Goal: Transaction & Acquisition: Purchase product/service

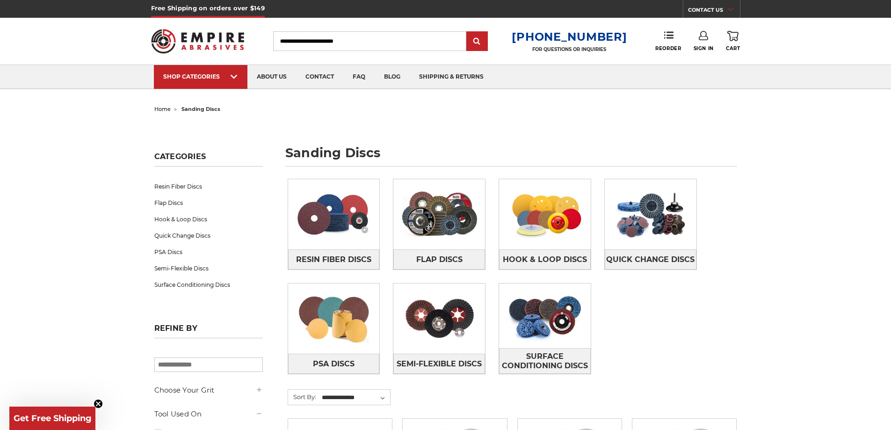
type input "**********"
click at [700, 42] on link "Sign In" at bounding box center [704, 41] width 20 height 21
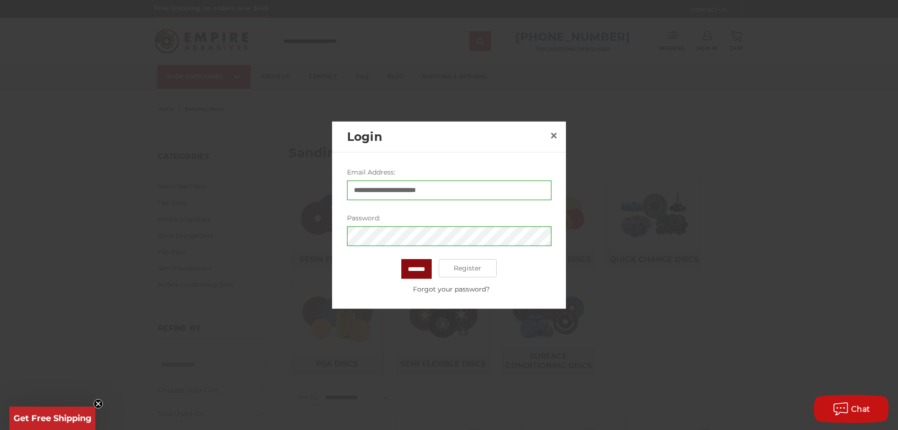
click at [413, 270] on input "*******" at bounding box center [416, 269] width 30 height 20
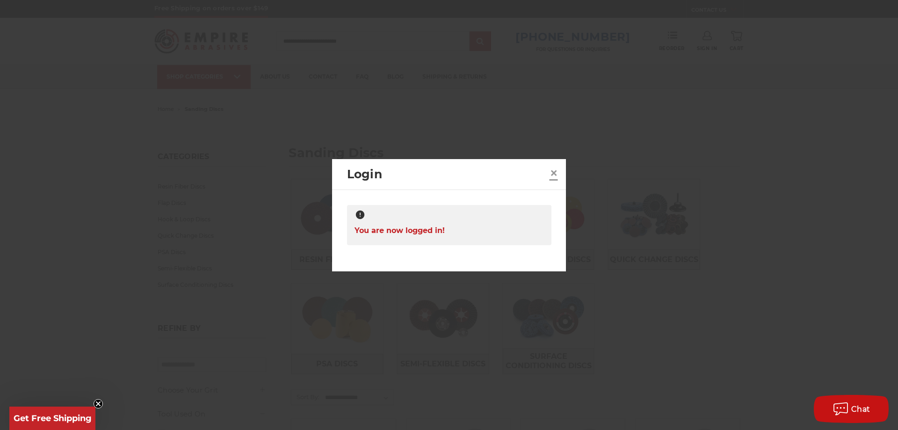
click at [552, 172] on span "×" at bounding box center [554, 173] width 8 height 18
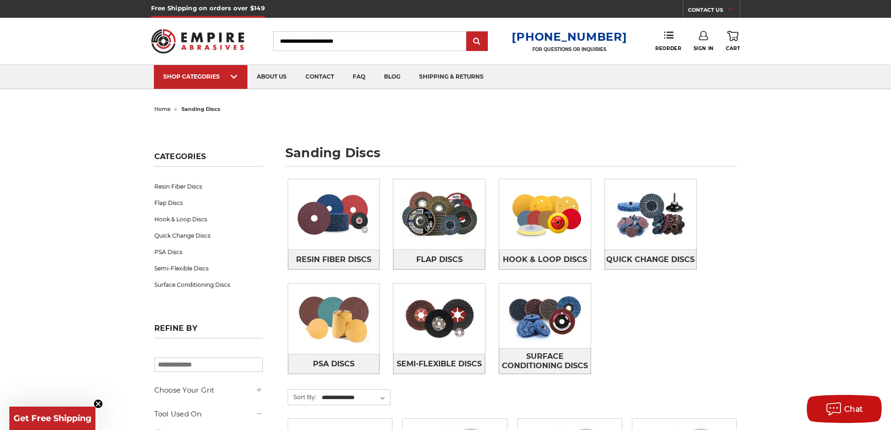
drag, startPoint x: 725, startPoint y: 118, endPoint x: 721, endPoint y: 98, distance: 20.0
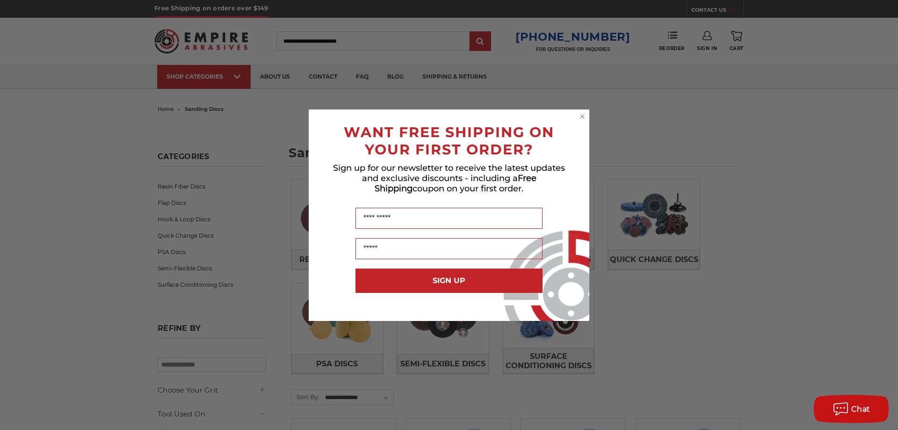
click at [668, 45] on div "Close dialog WANT FREE SHIPPING ON YOUR FIRST ORDER? Sign up for our newsletter…" at bounding box center [449, 215] width 898 height 430
click at [580, 117] on circle "Close dialog" at bounding box center [582, 116] width 9 height 9
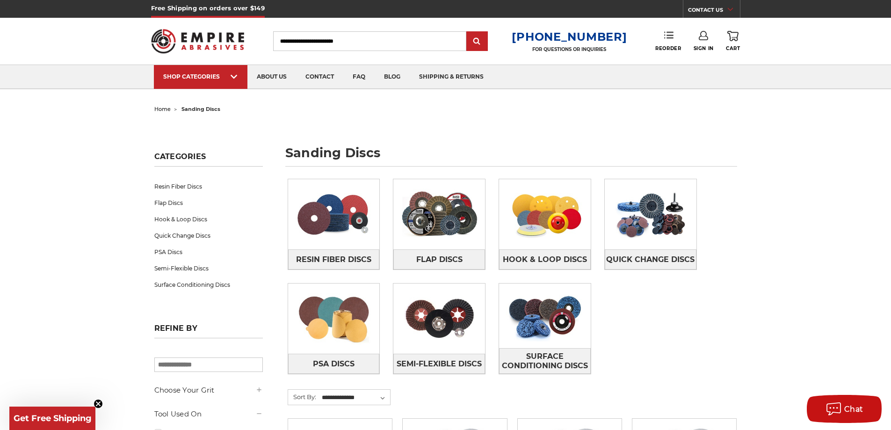
click at [665, 40] on icon at bounding box center [668, 34] width 9 height 9
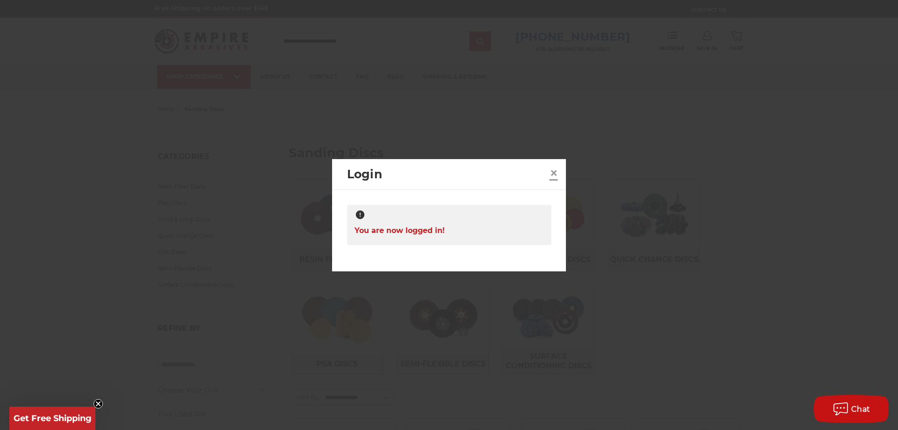
click at [555, 174] on span "×" at bounding box center [554, 173] width 8 height 18
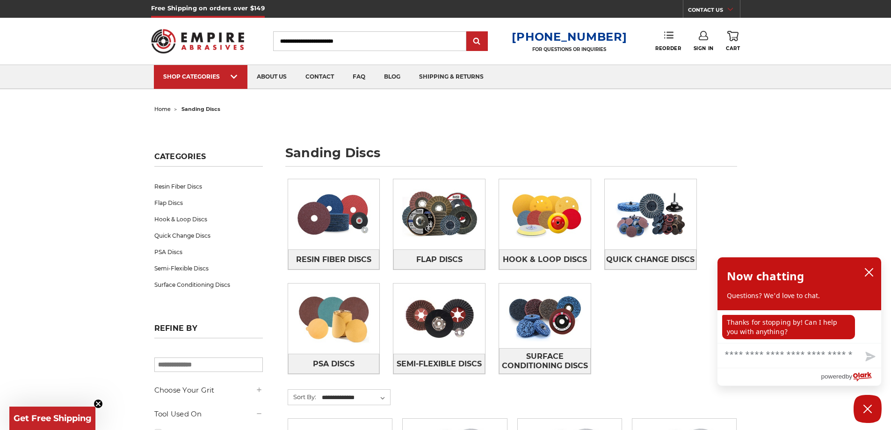
click at [669, 44] on link "Reorder" at bounding box center [669, 41] width 26 height 20
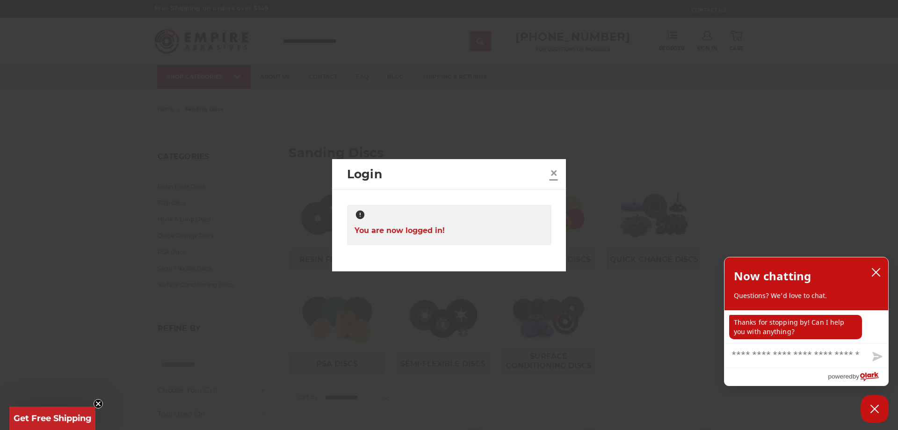
click at [552, 177] on span "×" at bounding box center [554, 173] width 8 height 18
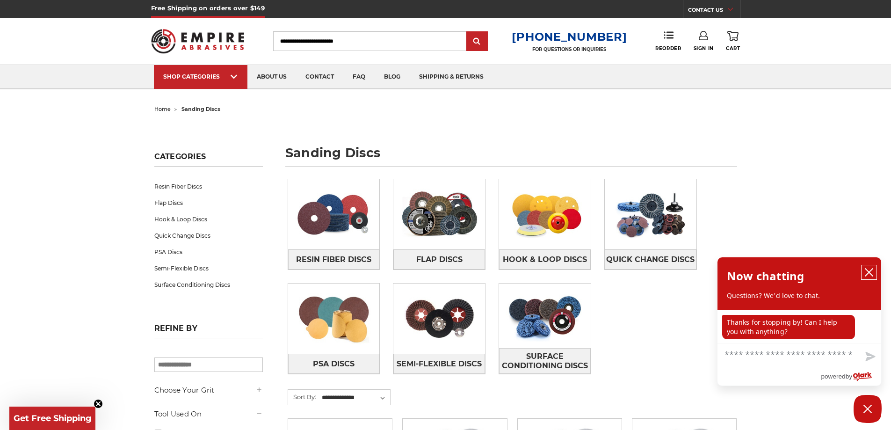
click at [867, 270] on icon "close chatbox" at bounding box center [869, 272] width 9 height 9
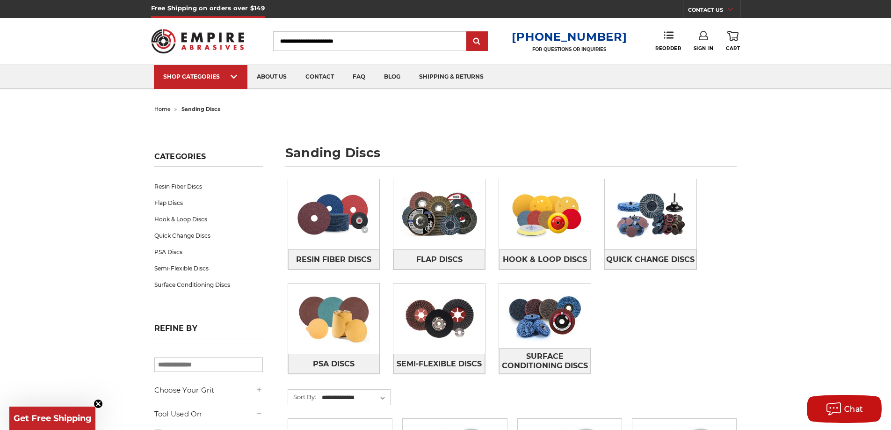
click at [705, 40] on link "Sign In" at bounding box center [704, 41] width 20 height 21
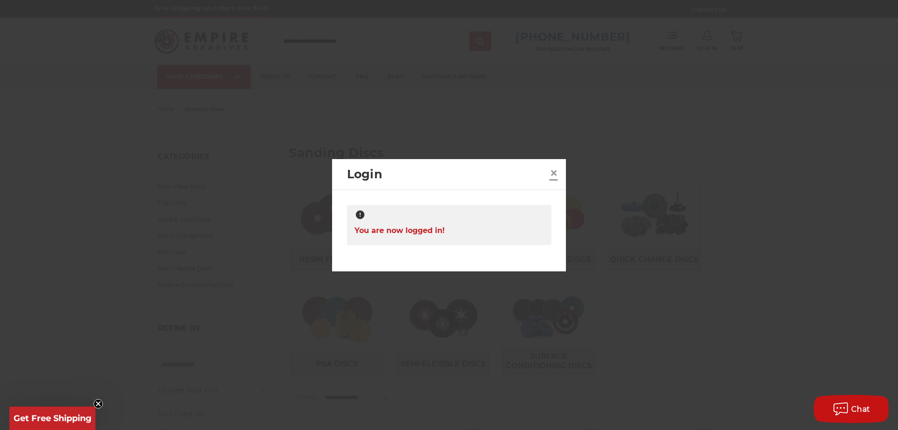
click at [555, 173] on span "×" at bounding box center [554, 173] width 8 height 18
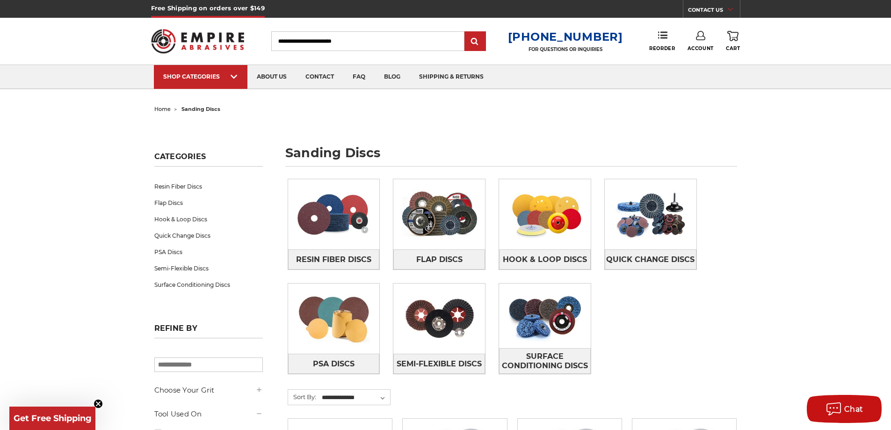
click at [691, 39] on link "Account" at bounding box center [701, 41] width 26 height 21
click at [649, 46] on span "Reorder" at bounding box center [662, 48] width 26 height 6
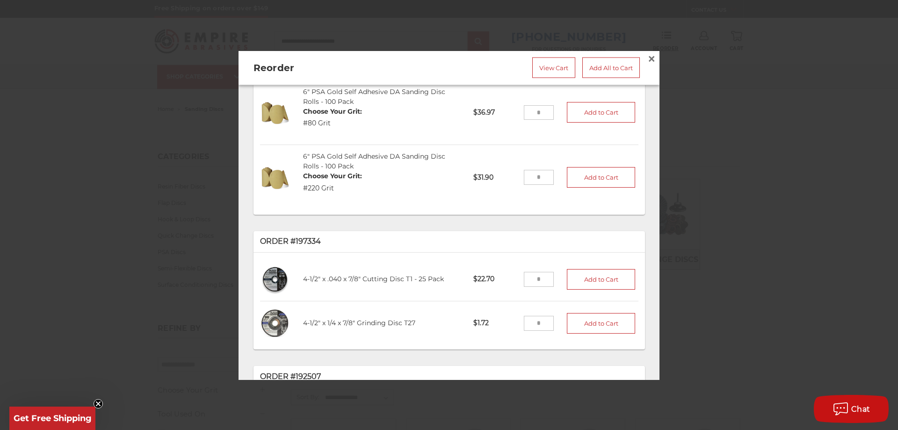
scroll to position [46, 0]
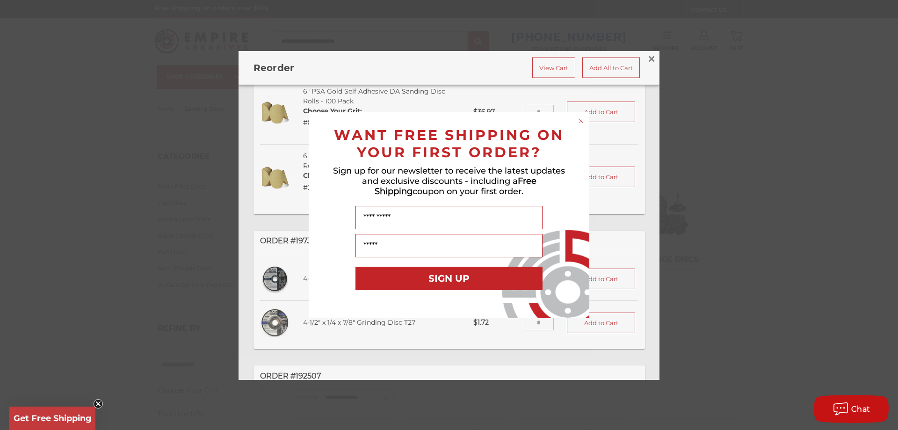
click at [581, 125] on circle "Close dialog" at bounding box center [581, 120] width 9 height 9
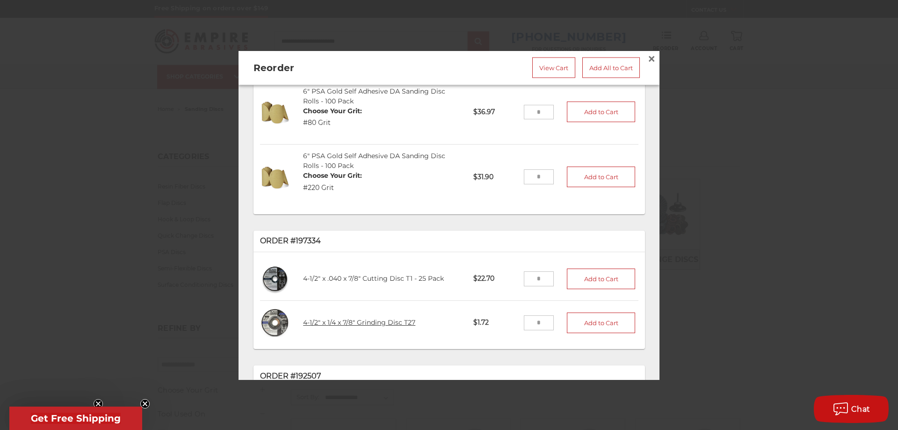
click at [371, 318] on link "4-1/2" x 1/4 x 7/8" Grinding Disc T27" at bounding box center [359, 322] width 112 height 8
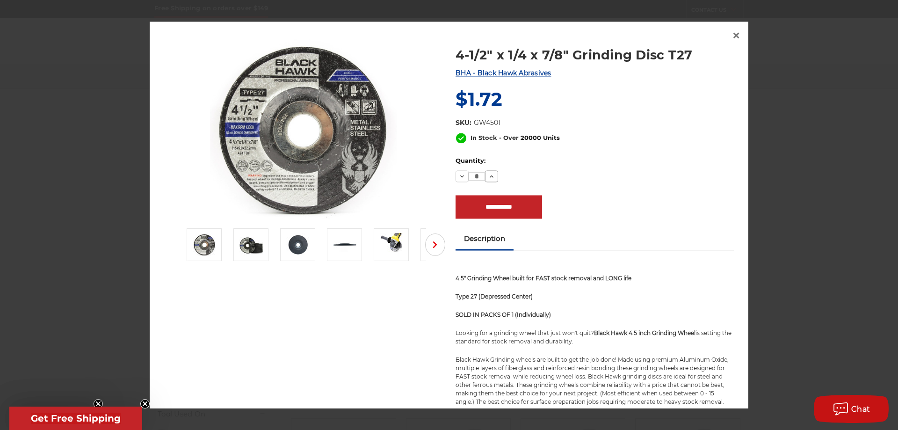
click at [490, 176] on use at bounding box center [492, 176] width 4 height 2
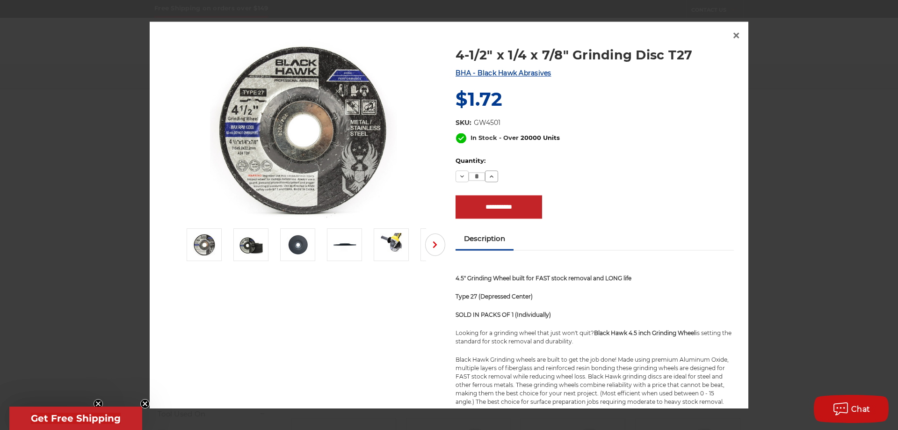
click at [490, 176] on use at bounding box center [492, 176] width 4 height 2
type input "**"
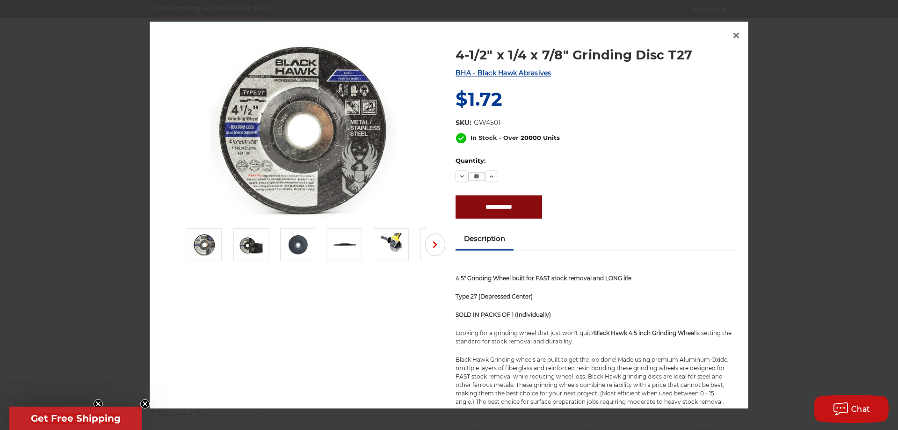
click at [485, 209] on input "**********" at bounding box center [499, 206] width 87 height 23
type input "**********"
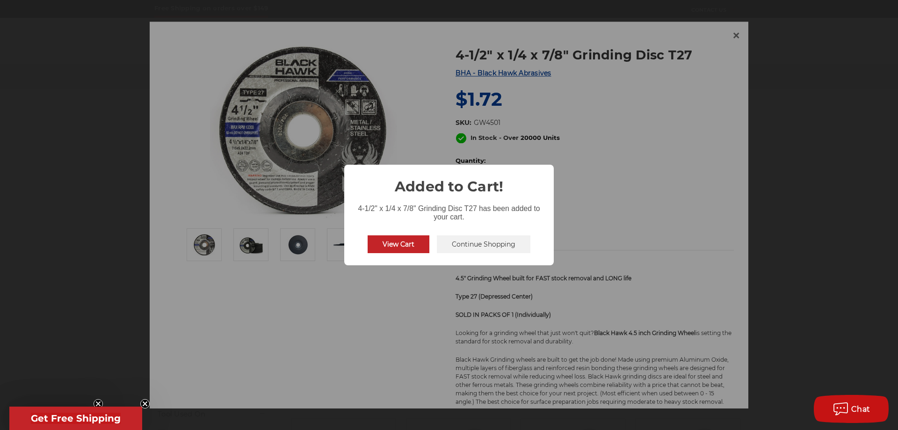
click at [392, 242] on button "View Cart" at bounding box center [399, 244] width 62 height 18
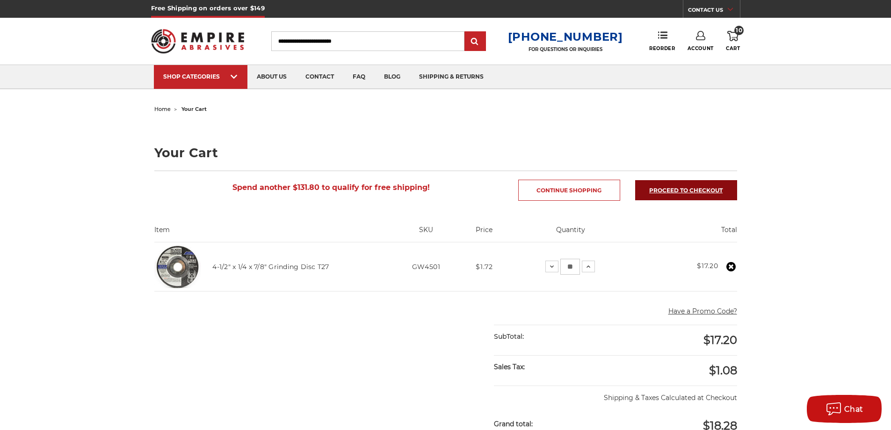
click at [678, 190] on link "Proceed to checkout" at bounding box center [686, 190] width 102 height 20
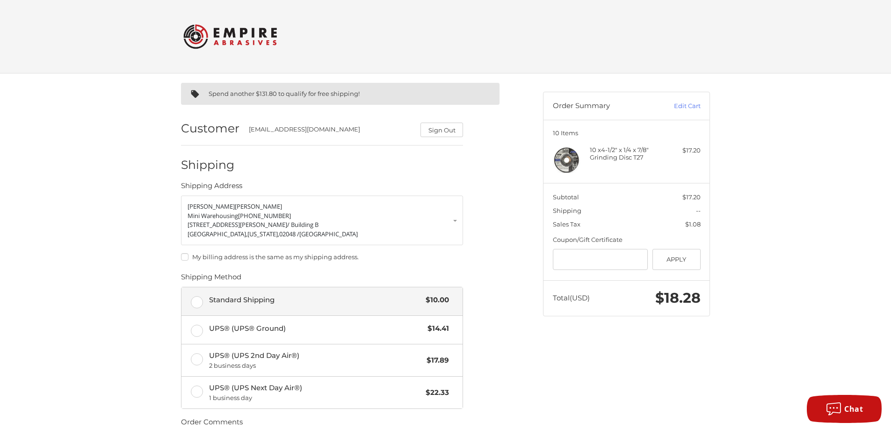
click at [356, 305] on span "Standard Shipping" at bounding box center [315, 300] width 212 height 11
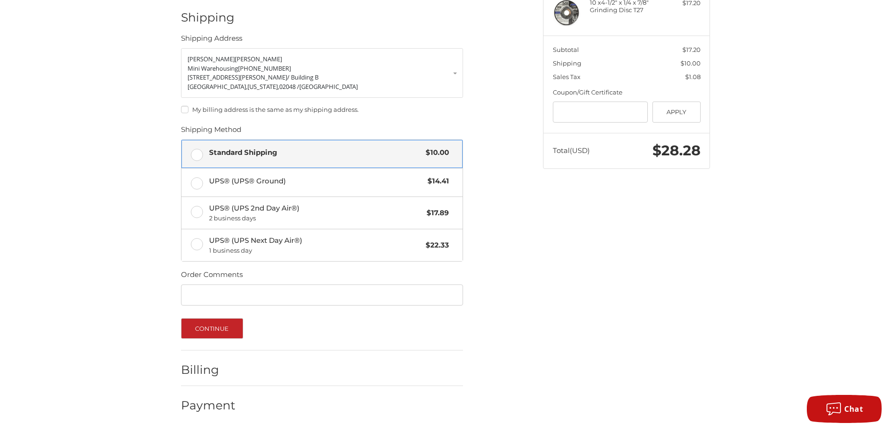
scroll to position [148, 0]
click at [212, 337] on button "Continue" at bounding box center [212, 328] width 62 height 21
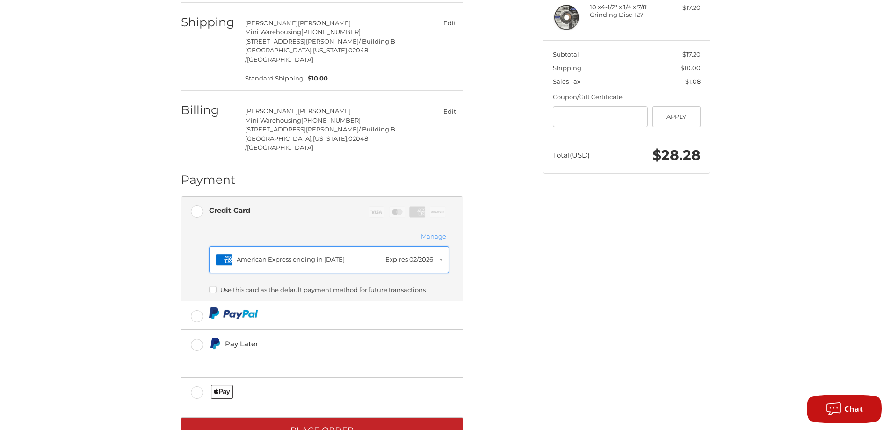
scroll to position [158, 0]
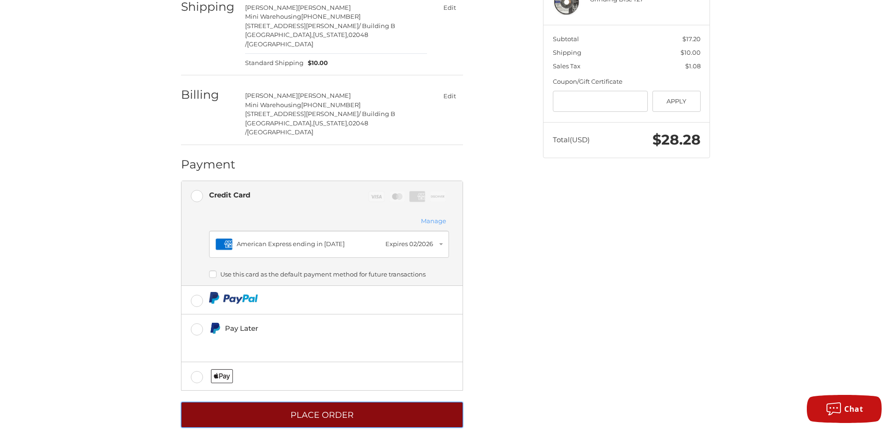
click at [321, 402] on button "Place Order" at bounding box center [322, 415] width 282 height 26
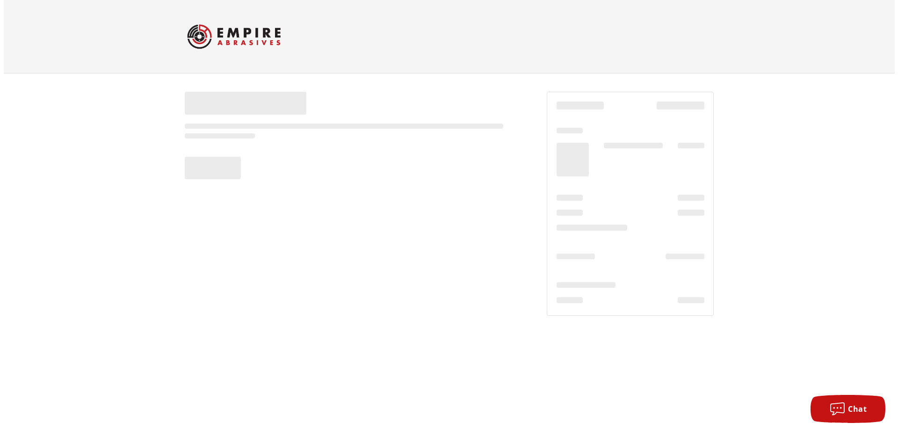
scroll to position [0, 0]
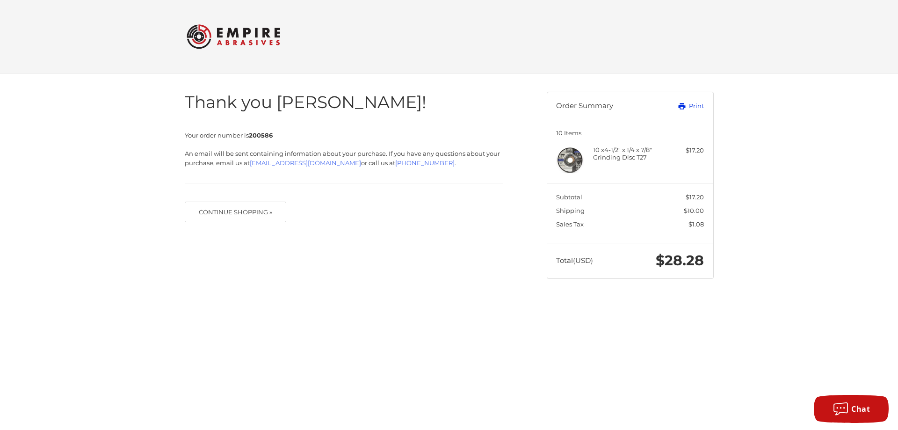
click at [694, 105] on link "Print" at bounding box center [681, 106] width 46 height 9
